Goal: Transaction & Acquisition: Purchase product/service

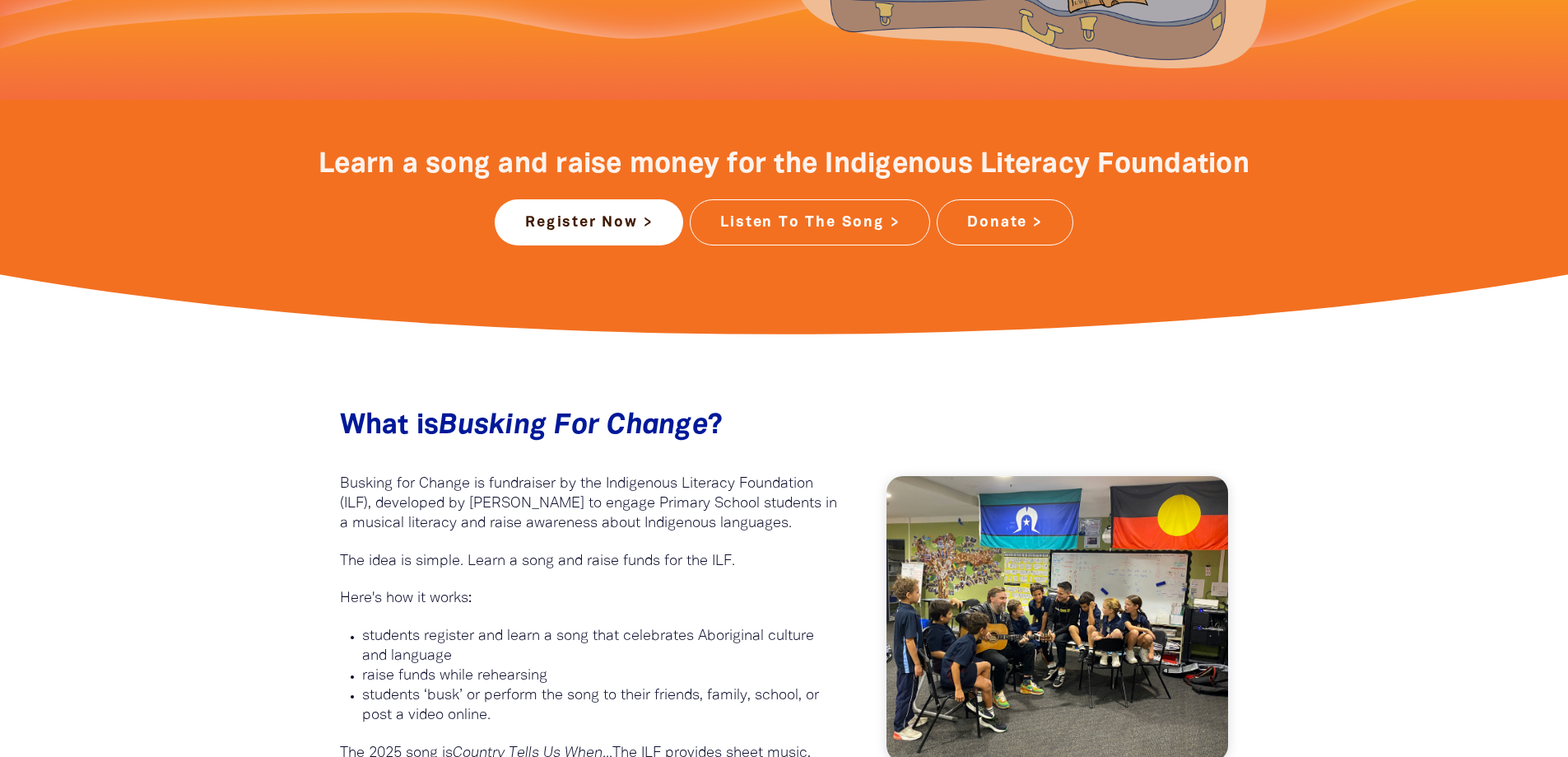
scroll to position [329, 0]
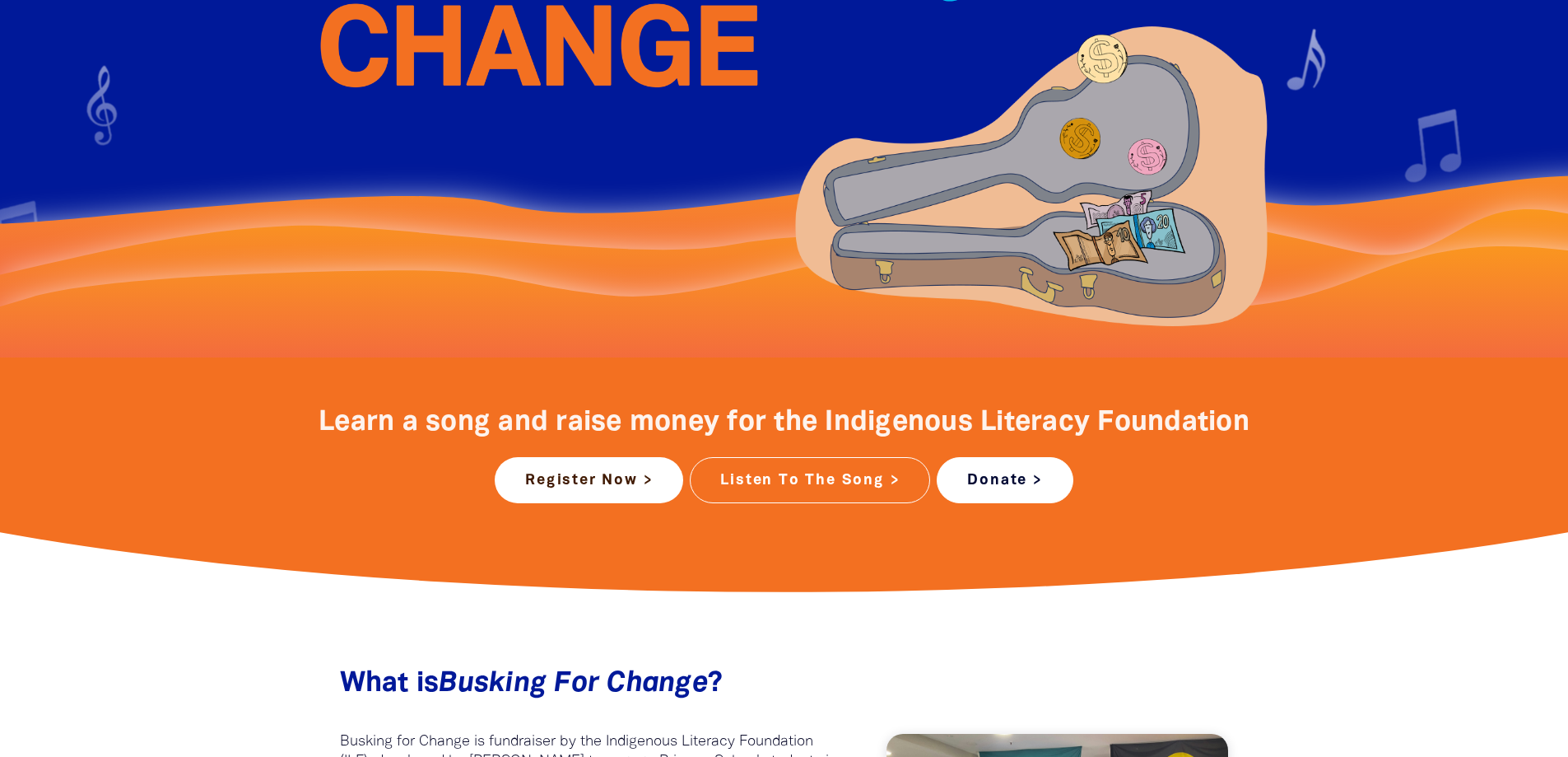
click at [1024, 482] on link "Donate >" at bounding box center [1004, 480] width 136 height 46
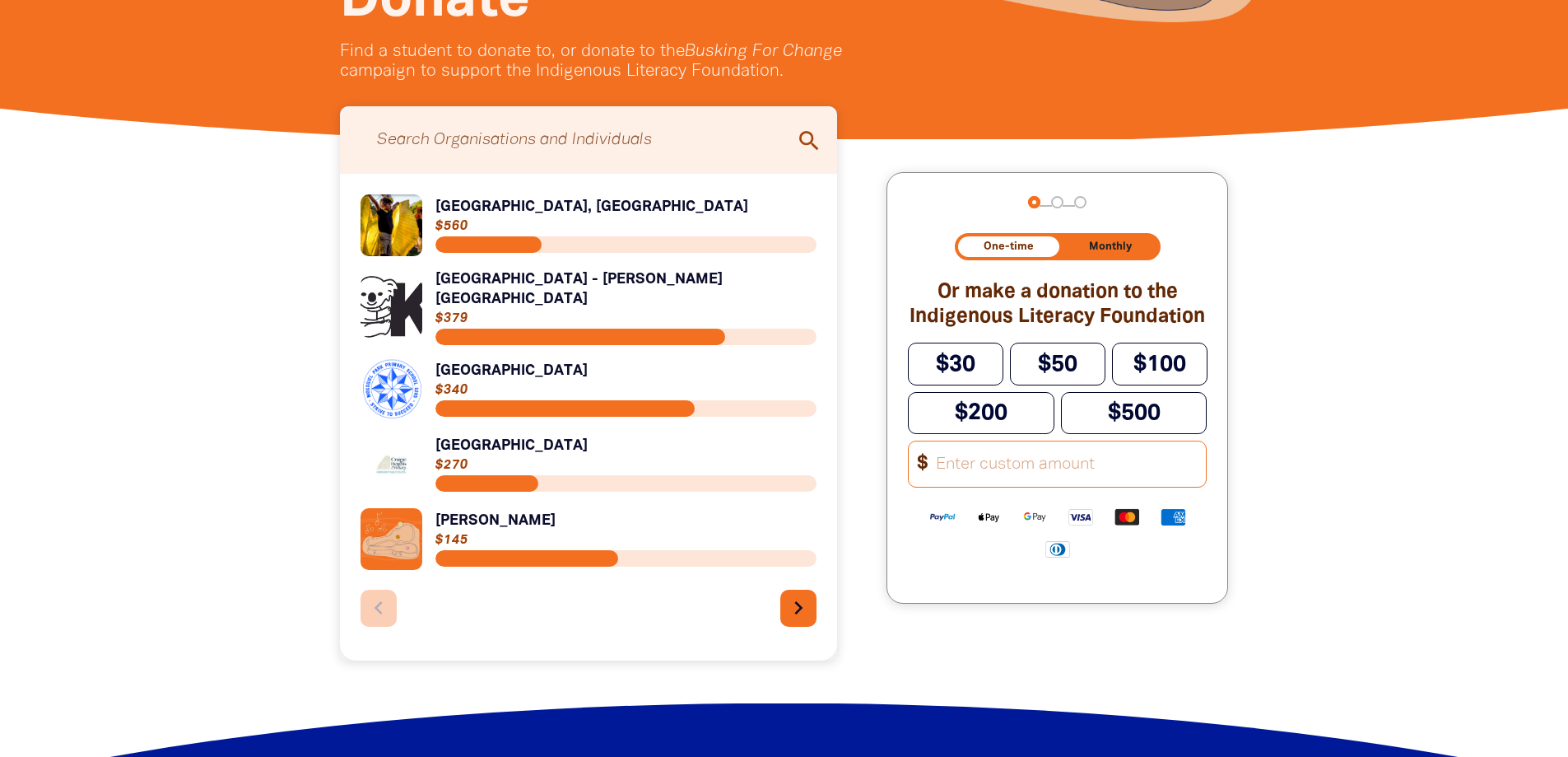
scroll to position [412, 0]
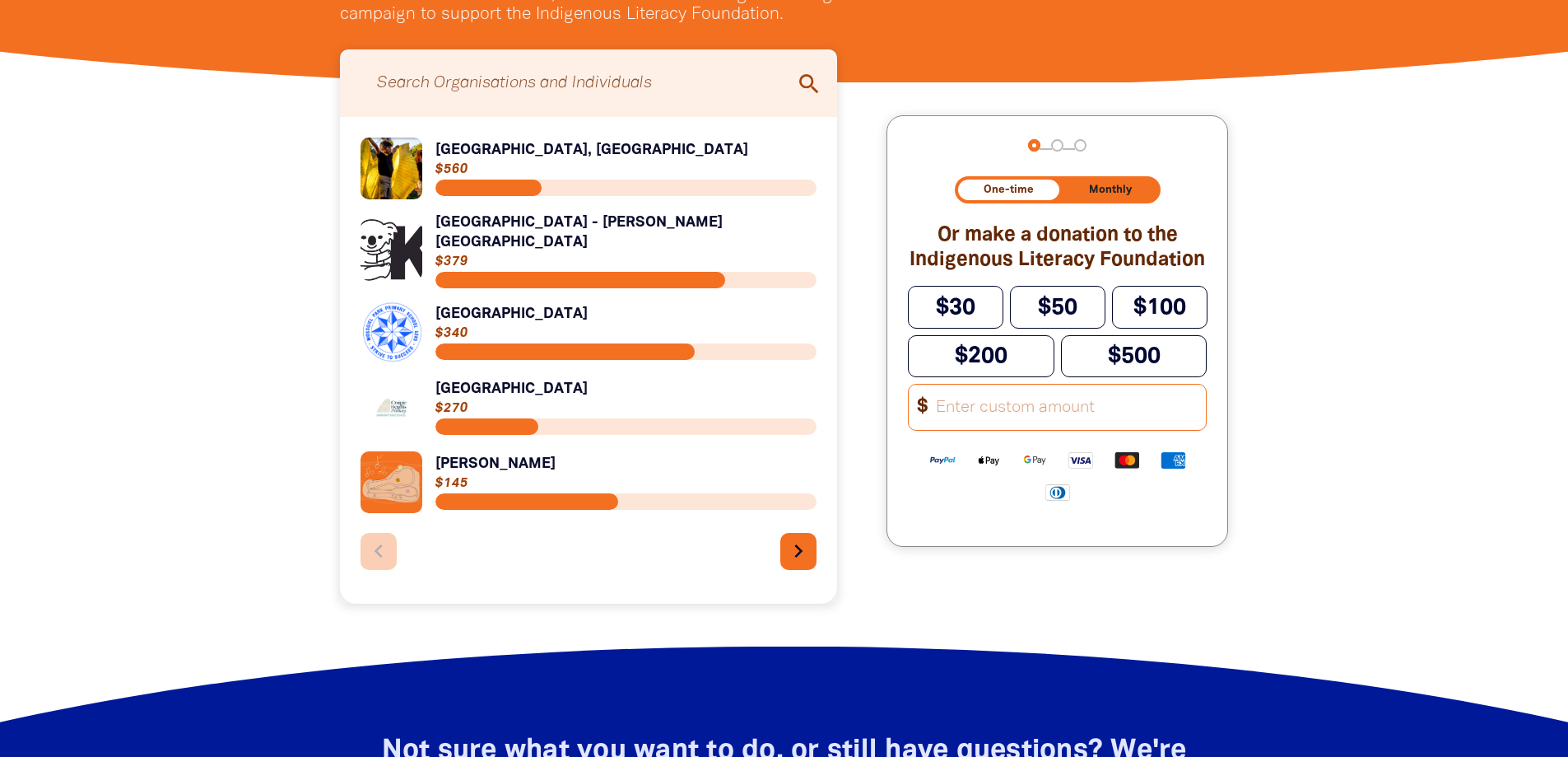
click at [954, 418] on input "Other Amount" at bounding box center [1066, 406] width 280 height 45
click at [950, 469] on img "Available payment methods" at bounding box center [943, 460] width 46 height 19
click at [807, 544] on icon "chevron_right" at bounding box center [800, 551] width 27 height 27
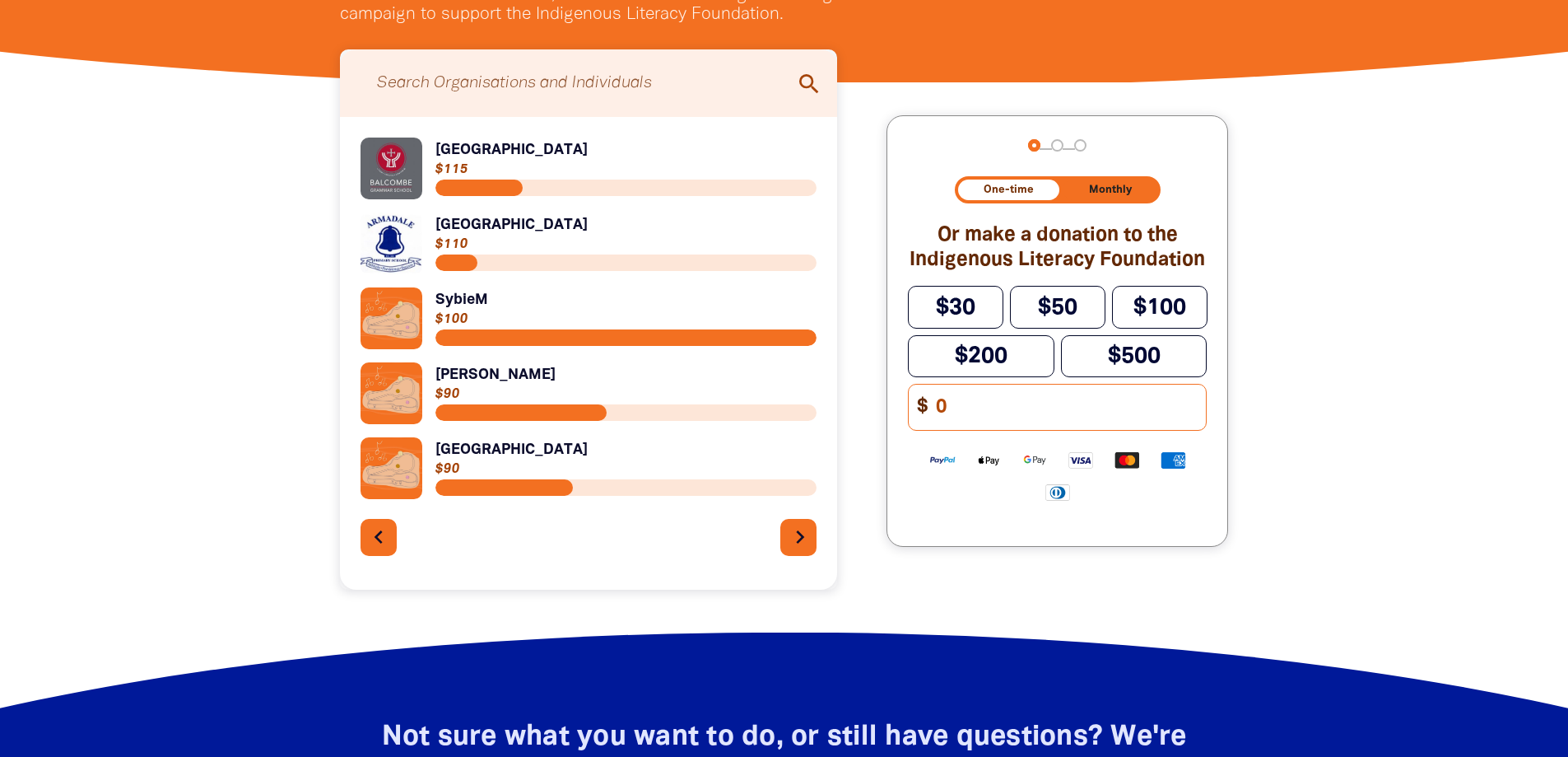
click at [807, 545] on icon "chevron_right" at bounding box center [800, 537] width 27 height 27
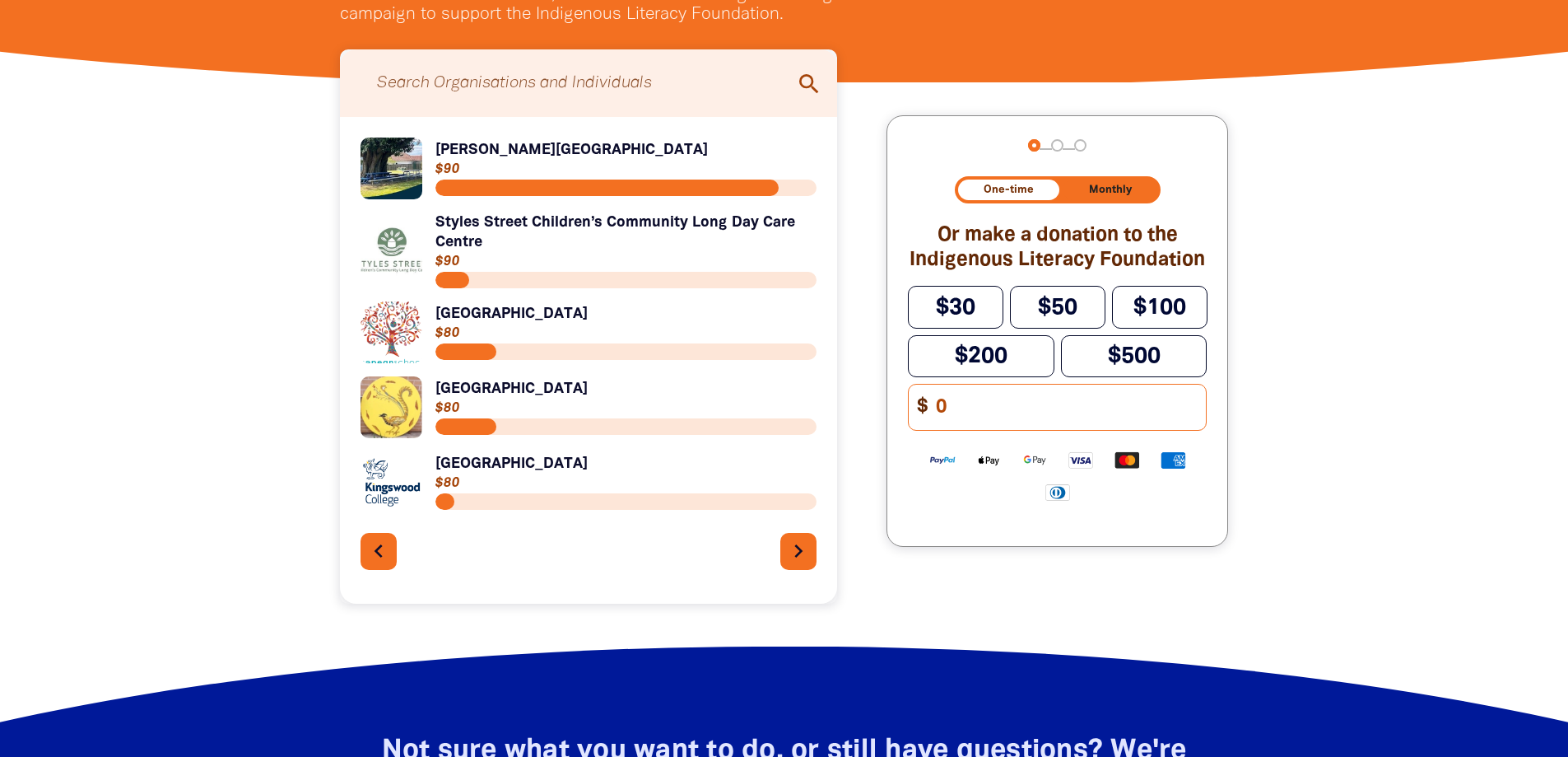
click at [940, 419] on input "0" at bounding box center [1066, 406] width 280 height 45
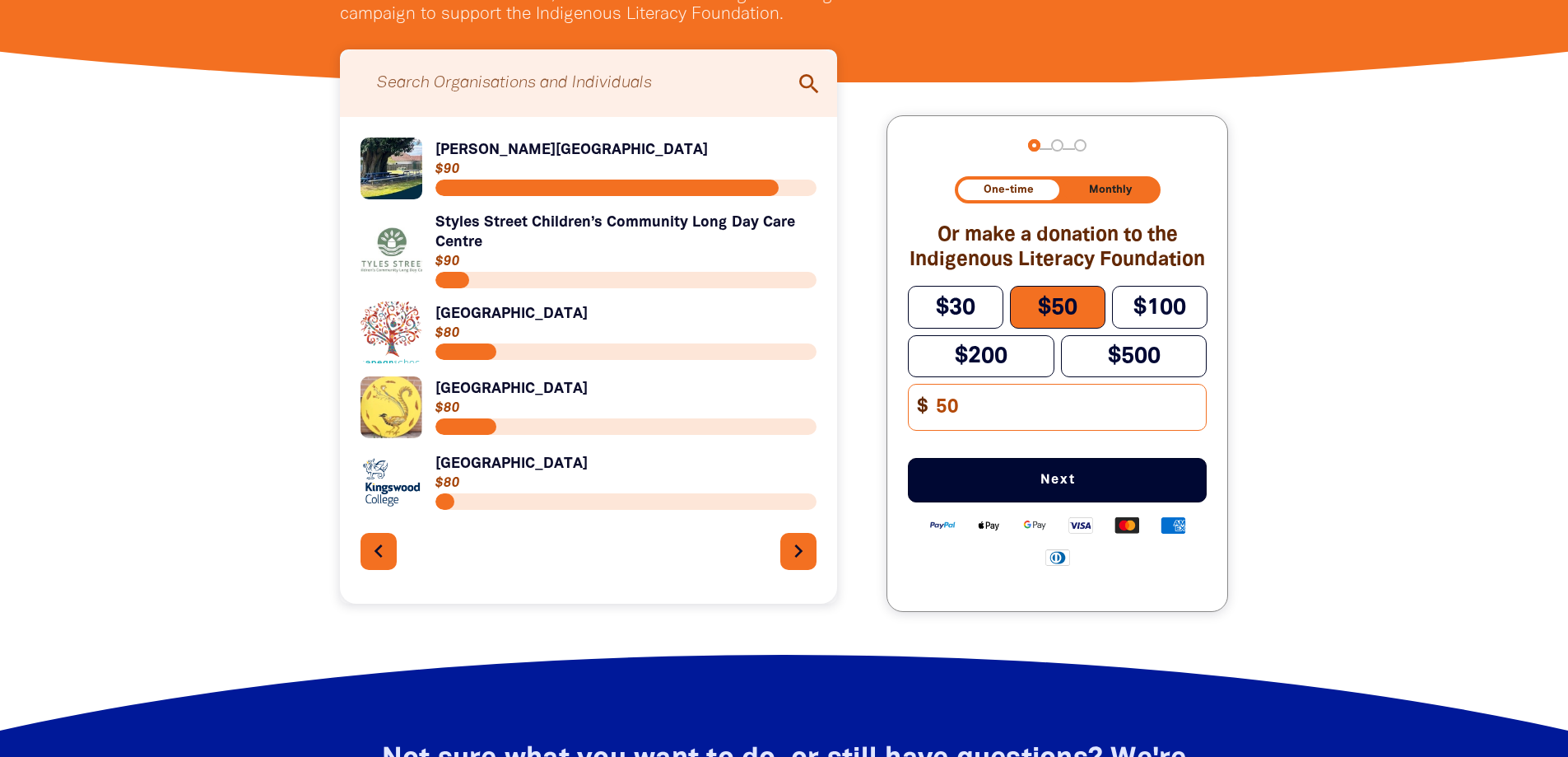
type input "50"
click at [1039, 486] on span "Next" at bounding box center [1057, 480] width 245 height 13
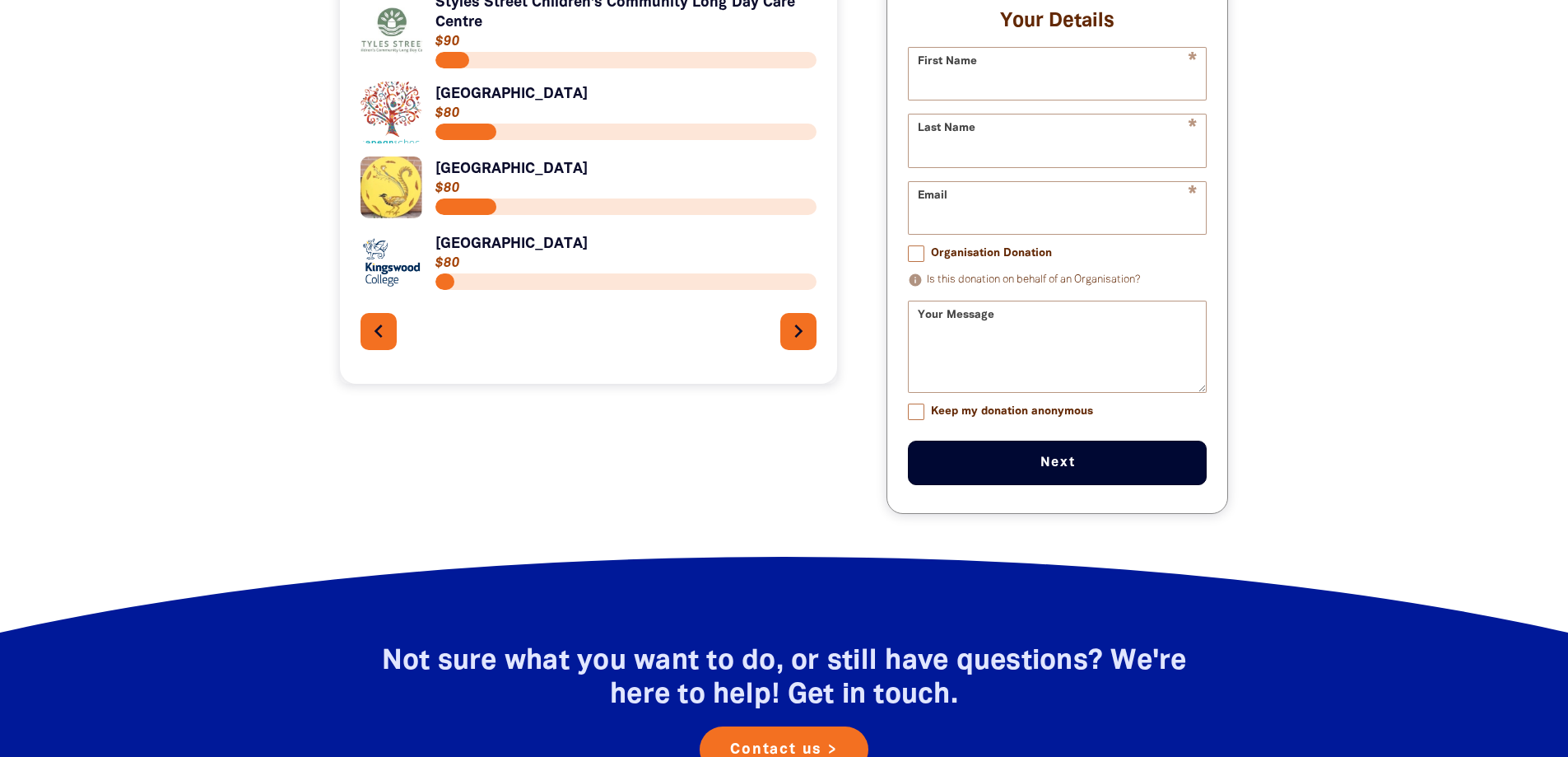
scroll to position [165, 0]
